Goal: Entertainment & Leisure: Consume media (video, audio)

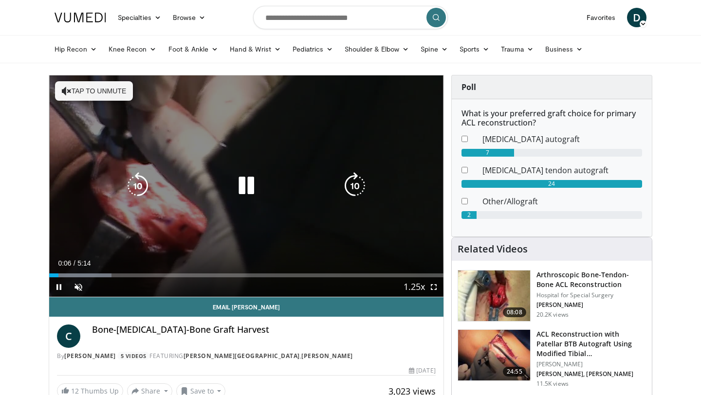
click at [356, 182] on icon "Video Player" at bounding box center [354, 185] width 27 height 27
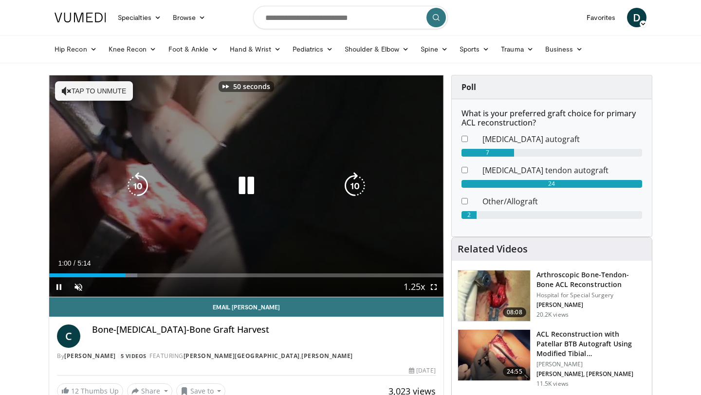
click at [356, 182] on icon "Video Player" at bounding box center [354, 185] width 27 height 27
click at [356, 183] on icon "Video Player" at bounding box center [354, 185] width 27 height 27
click at [356, 184] on icon "Video Player" at bounding box center [354, 185] width 27 height 27
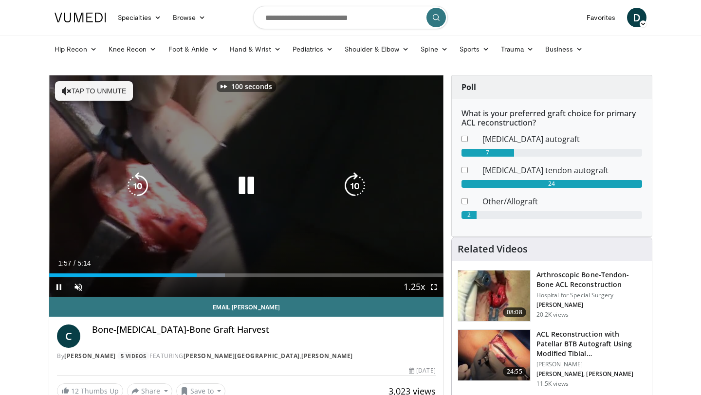
click at [356, 184] on icon "Video Player" at bounding box center [354, 185] width 27 height 27
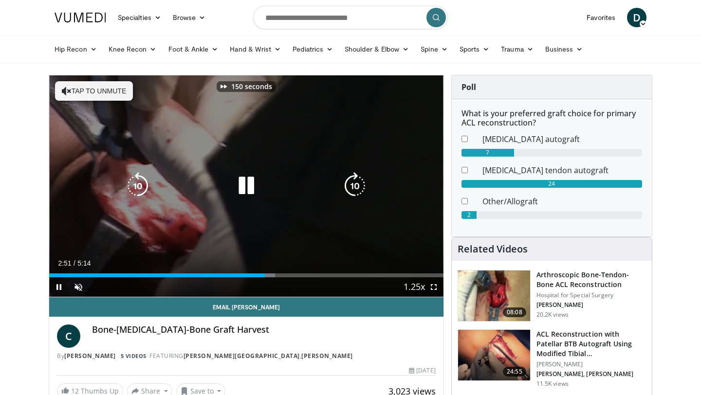
click at [356, 184] on icon "Video Player" at bounding box center [354, 185] width 27 height 27
click at [356, 185] on icon "Video Player" at bounding box center [354, 185] width 27 height 27
click at [356, 186] on icon "Video Player" at bounding box center [354, 185] width 27 height 27
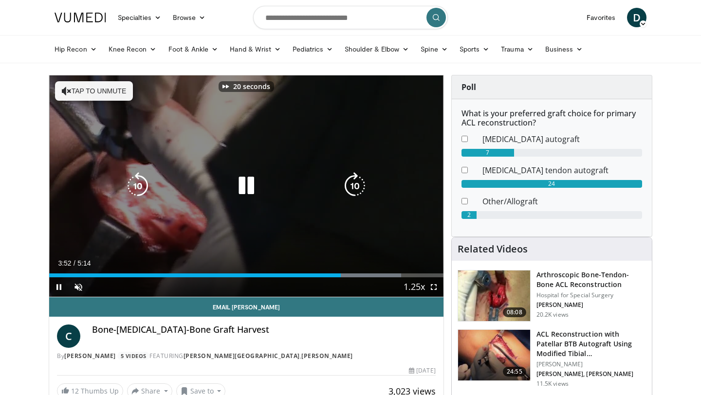
click at [356, 187] on icon "Video Player" at bounding box center [354, 185] width 27 height 27
click at [138, 186] on icon "Video Player" at bounding box center [137, 185] width 27 height 27
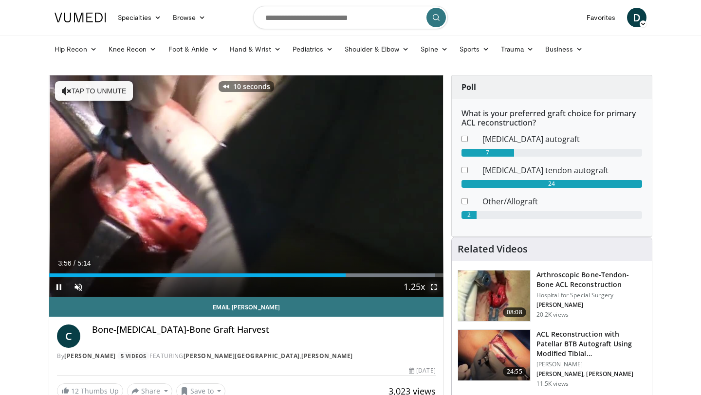
click at [438, 289] on span "Video Player" at bounding box center [433, 287] width 19 height 19
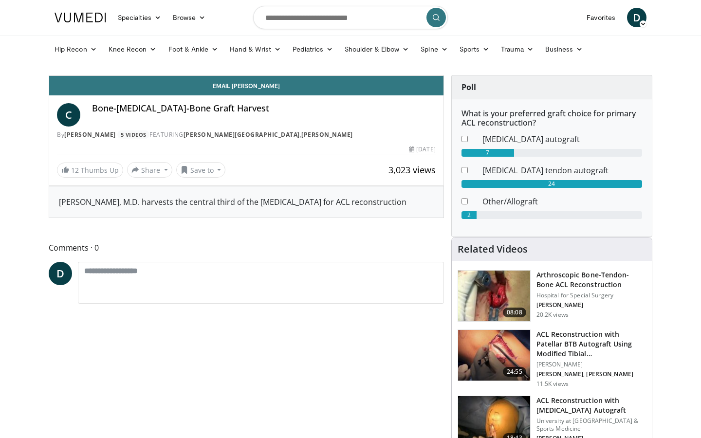
click at [626, 56] on div "Progress Bar" at bounding box center [626, 54] width 1 height 4
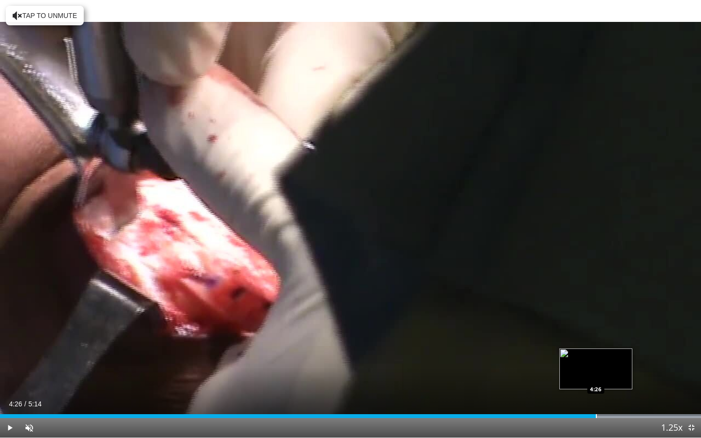
click at [596, 395] on div "Progress Bar" at bounding box center [596, 416] width 1 height 4
click at [609, 395] on div "Loaded : 100.00% 4:27 4:32" at bounding box center [350, 416] width 701 height 4
click at [692, 395] on span "Video Player" at bounding box center [691, 427] width 19 height 19
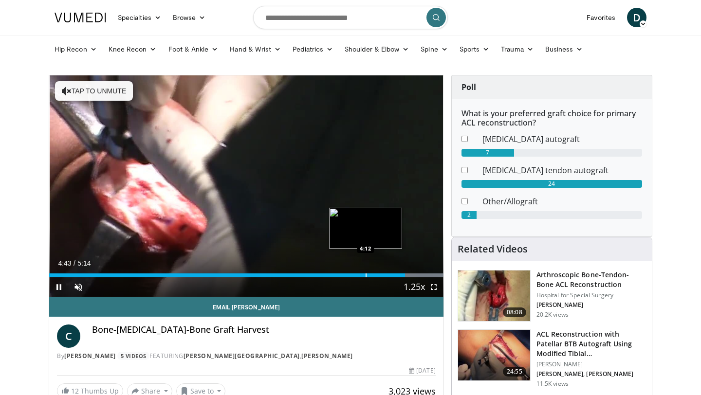
click at [366, 271] on div "Loaded : 100.00% 4:43 4:12" at bounding box center [246, 272] width 394 height 9
click at [334, 274] on div "Progress Bar" at bounding box center [334, 276] width 1 height 4
click at [348, 278] on div "Current Time 3:48 / Duration 5:14 Pause Skip Backward Skip Forward Unmute Loade…" at bounding box center [246, 287] width 394 height 19
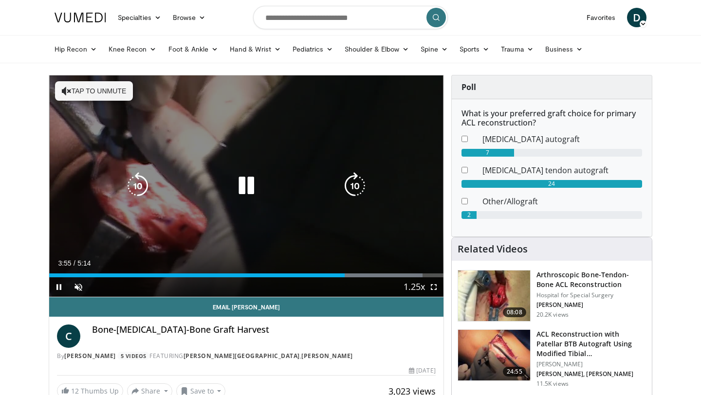
click at [240, 189] on icon "Video Player" at bounding box center [246, 185] width 27 height 27
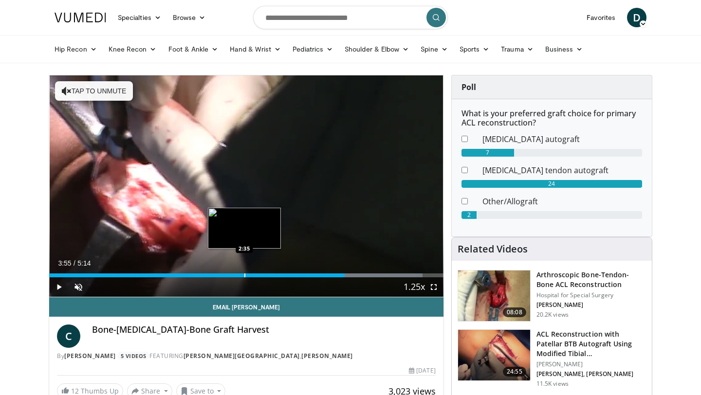
click at [245, 275] on div "Progress Bar" at bounding box center [244, 276] width 1 height 4
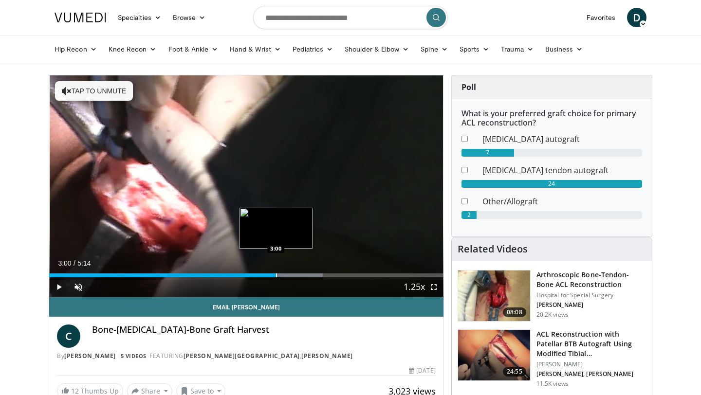
click at [276, 273] on div "Loaded : 69.46% 3:00 3:00" at bounding box center [246, 272] width 394 height 9
click at [282, 273] on div "Loaded : 78.94% 3:00 3:05" at bounding box center [246, 272] width 394 height 9
click at [291, 274] on div "Progress Bar" at bounding box center [291, 276] width 1 height 4
